Goal: Task Accomplishment & Management: Manage account settings

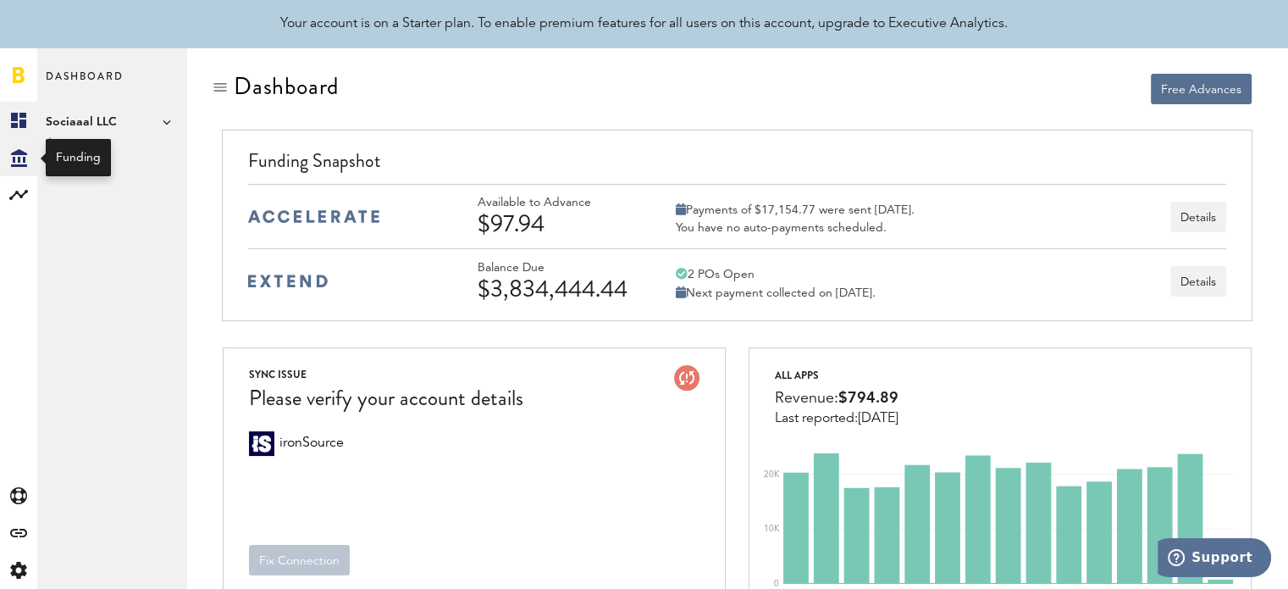
click at [4, 157] on div "Created with Sketch." at bounding box center [18, 157] width 37 height 37
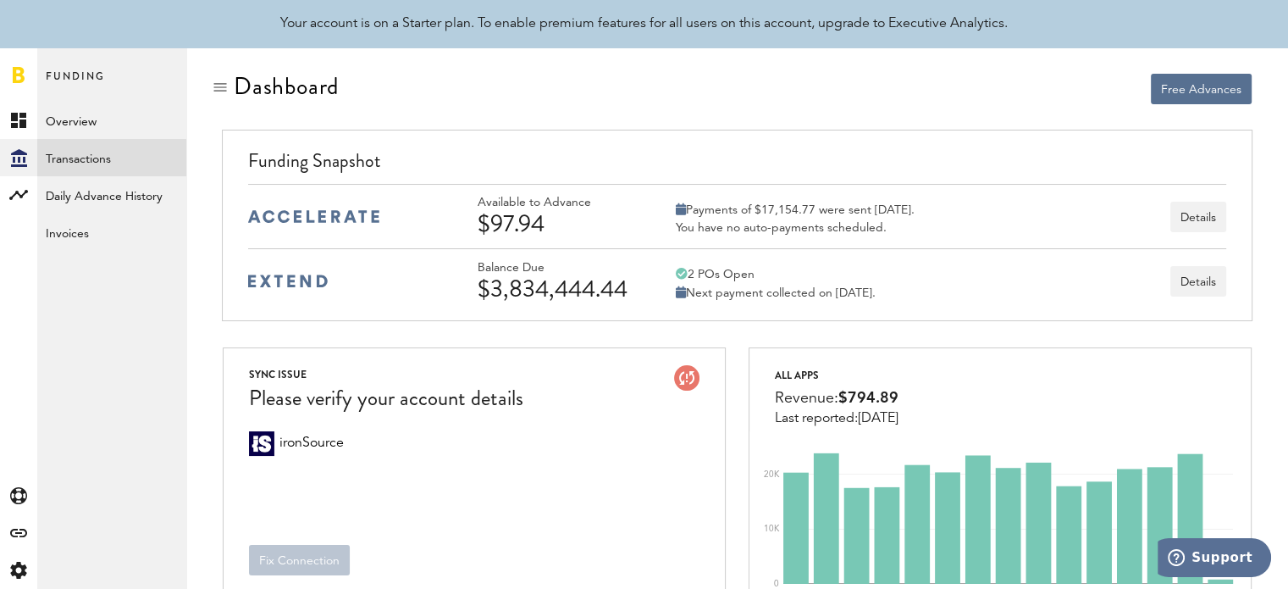
click at [108, 152] on link "Transactions" at bounding box center [111, 157] width 149 height 37
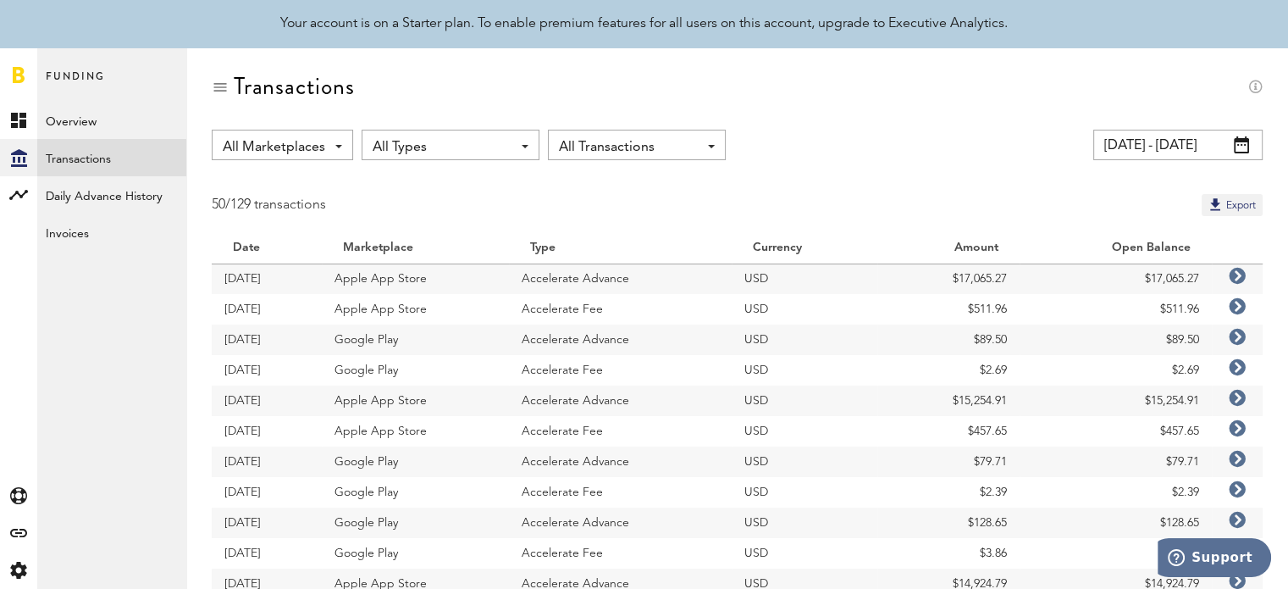
click at [1227, 152] on input "[DATE] - [DATE]" at bounding box center [1178, 145] width 169 height 30
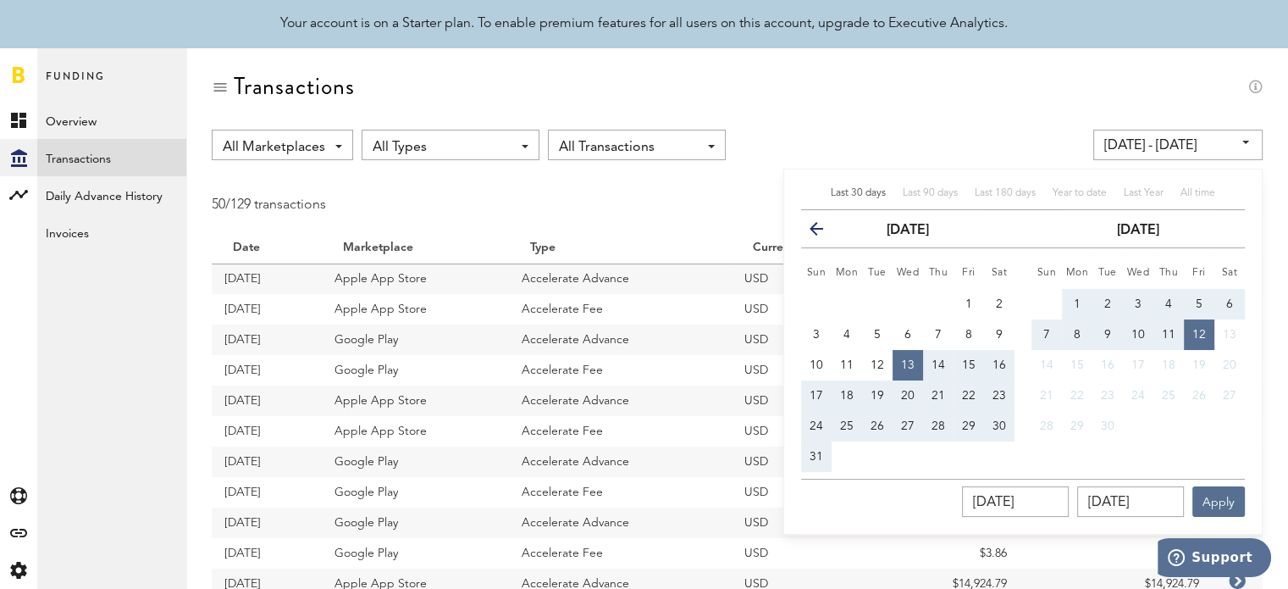
click at [823, 232] on icon "button" at bounding box center [823, 232] width 0 height 0
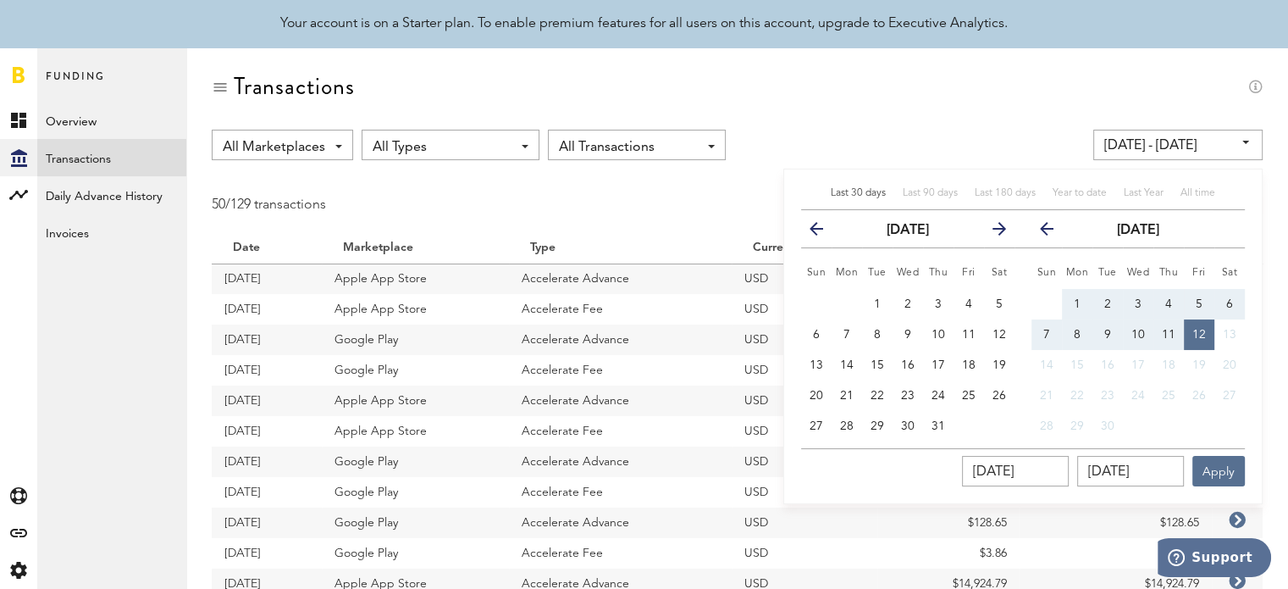
click at [823, 232] on icon "button" at bounding box center [823, 232] width 0 height 0
click at [993, 232] on icon "button" at bounding box center [993, 232] width 0 height 0
click at [878, 298] on span "1" at bounding box center [877, 304] width 7 height 12
type input "[DATE] - [DATE]"
type input "[DATE]"
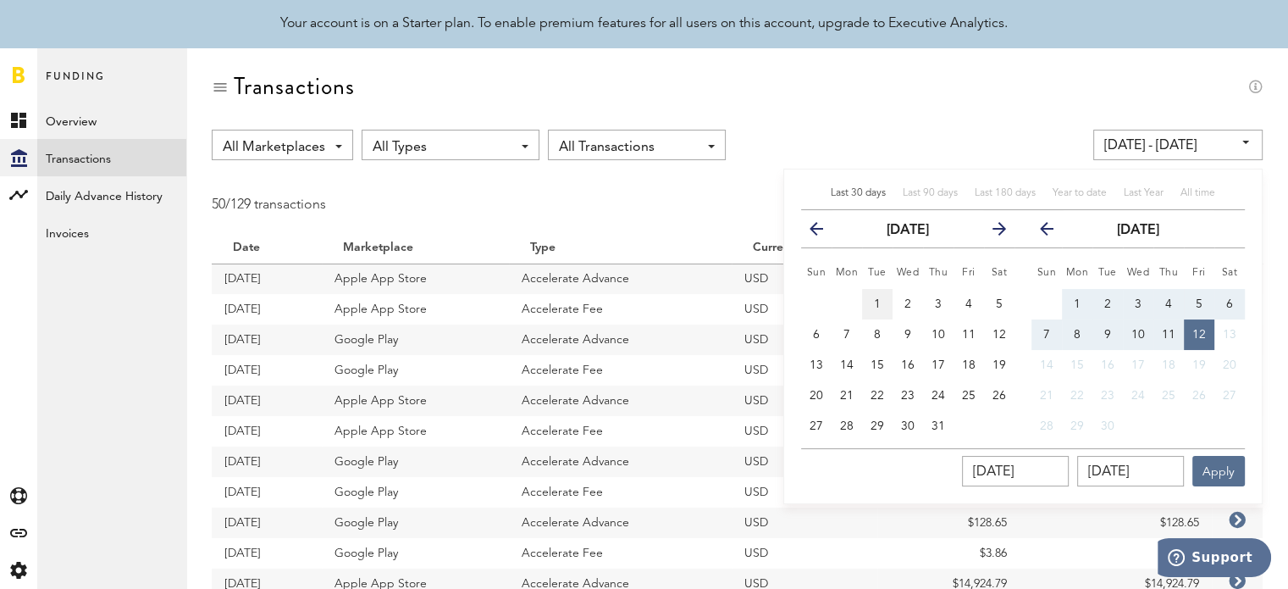
type input "[DATE]"
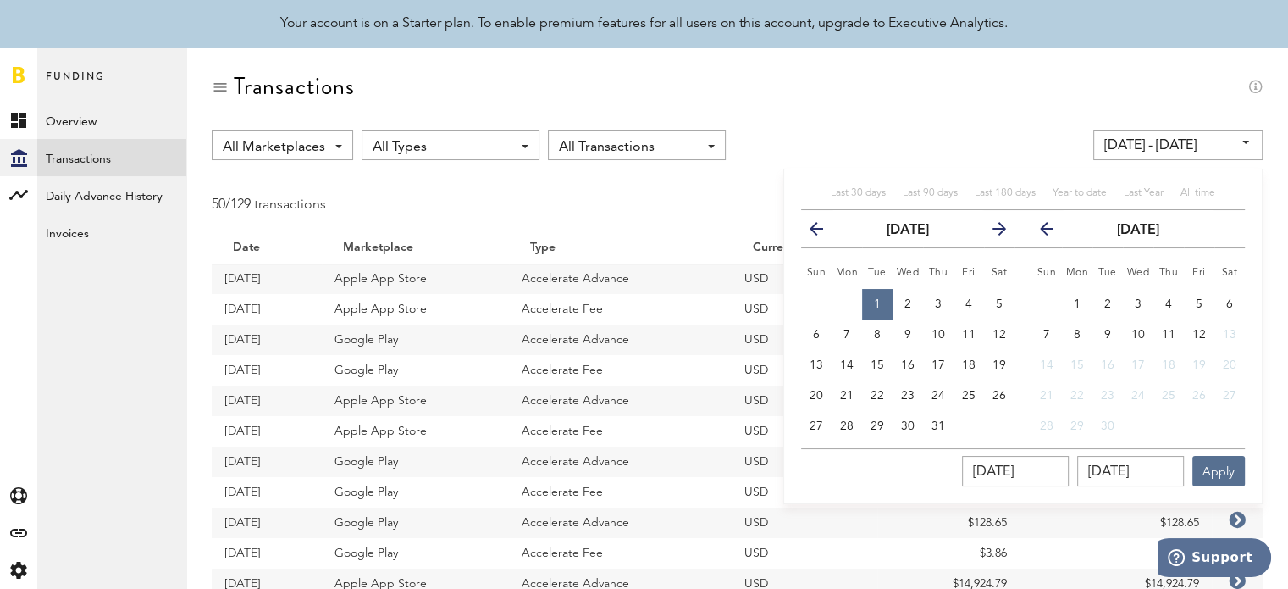
click at [1054, 232] on icon "button" at bounding box center [1054, 232] width 0 height 0
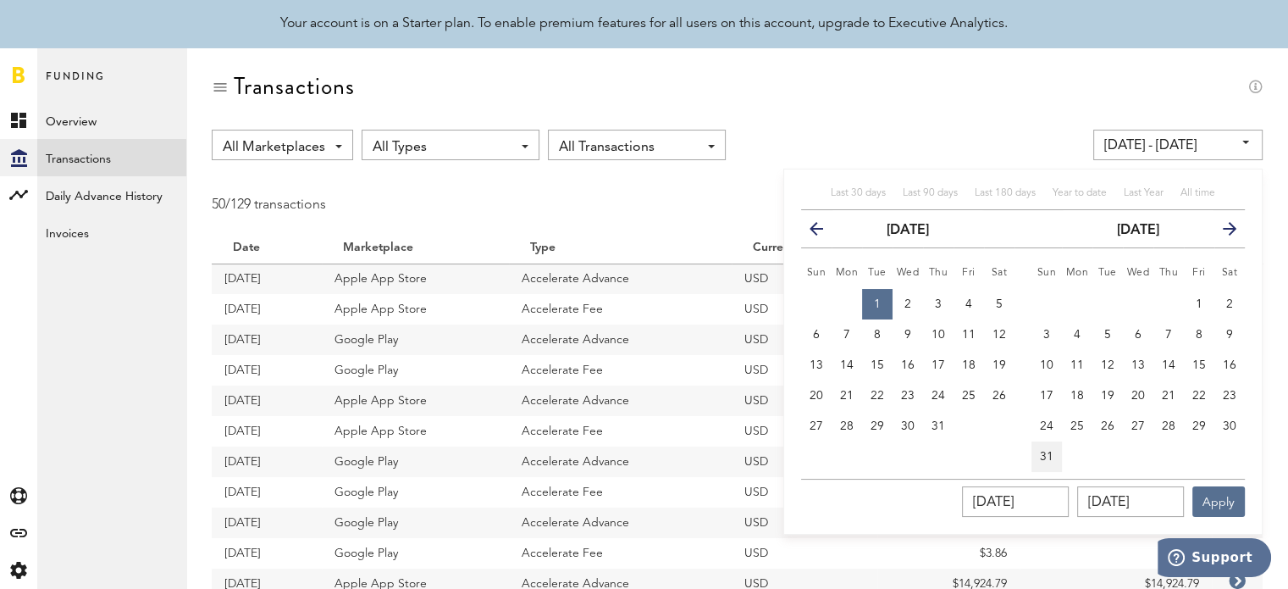
click at [1049, 457] on span "31" at bounding box center [1047, 457] width 14 height 12
type input "[DATE] - [DATE]"
type input "[DATE]"
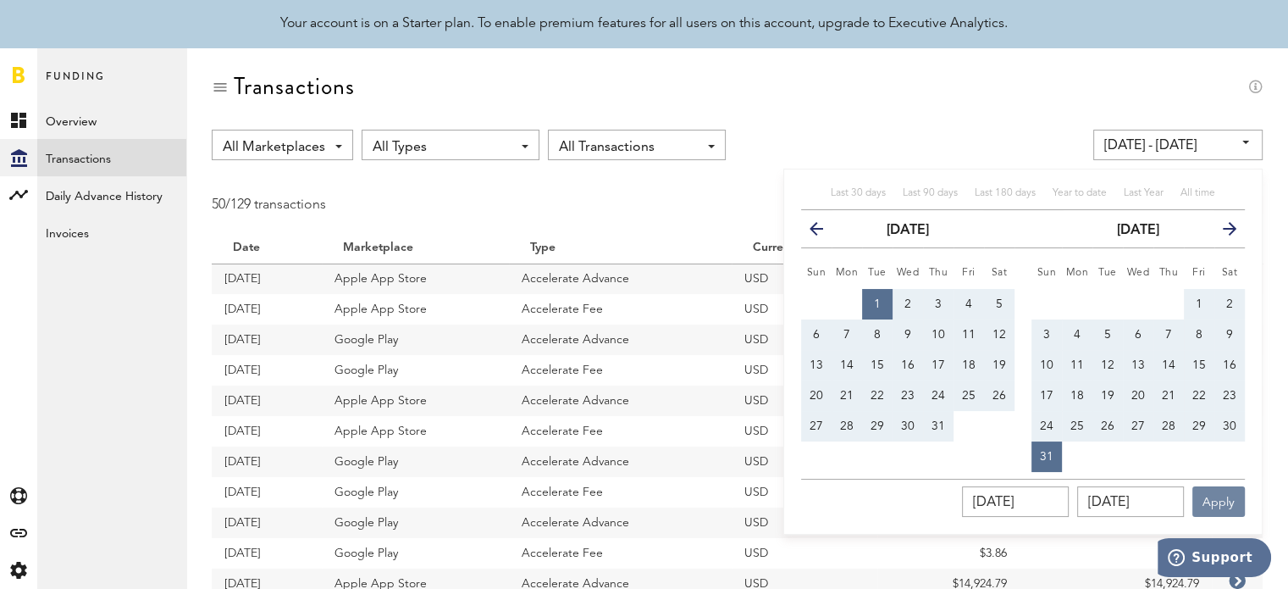
drag, startPoint x: 1247, startPoint y: 508, endPoint x: 1226, endPoint y: 504, distance: 20.8
click at [1226, 504] on div "Last 30 days Last 90 days Last 180 days Year to date Last Year All time previou…" at bounding box center [1022, 352] width 479 height 366
click at [1226, 504] on button "Apply" at bounding box center [1219, 501] width 53 height 30
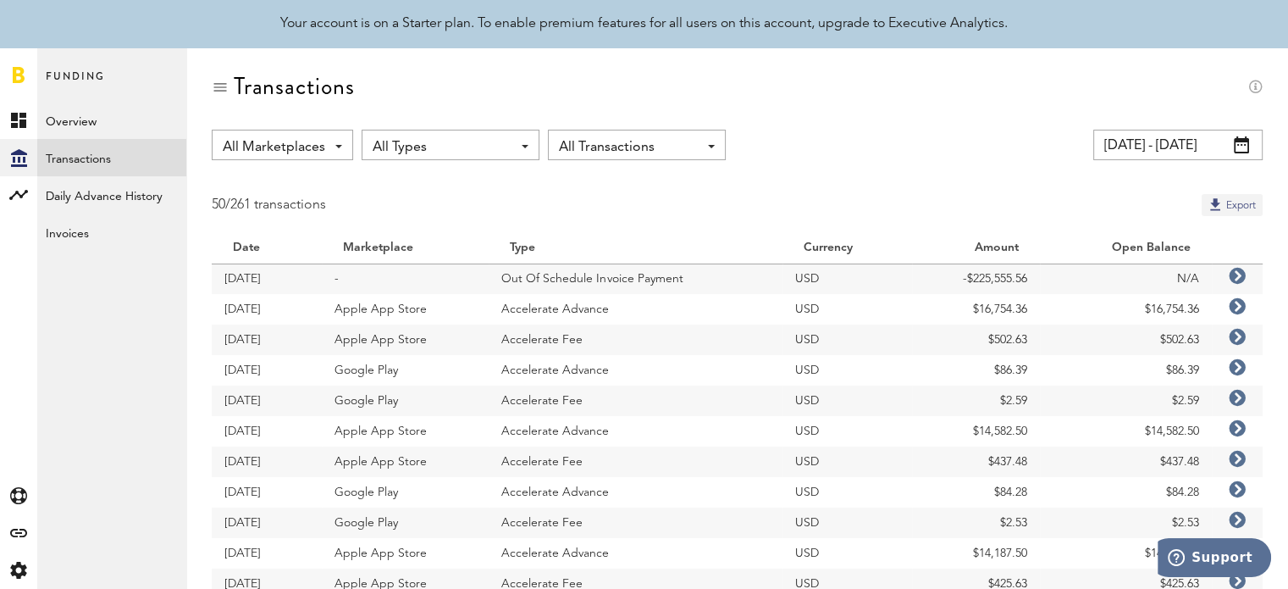
click at [1210, 213] on button "Export" at bounding box center [1232, 205] width 61 height 22
click at [1226, 206] on button "Export" at bounding box center [1232, 205] width 61 height 22
